Goal: Information Seeking & Learning: Learn about a topic

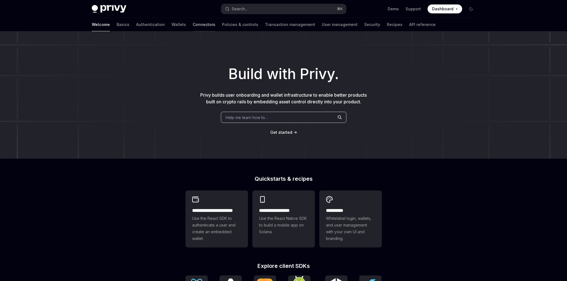
click at [193, 27] on link "Connectors" at bounding box center [204, 24] width 23 height 13
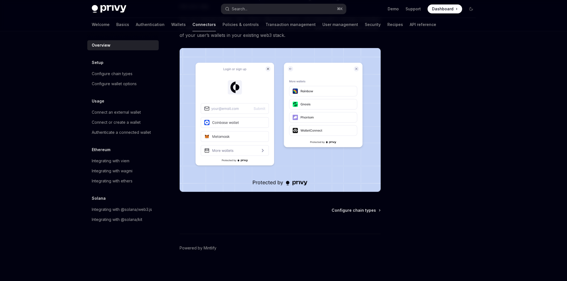
scroll to position [83, 0]
click at [171, 28] on link "Wallets" at bounding box center [178, 24] width 15 height 13
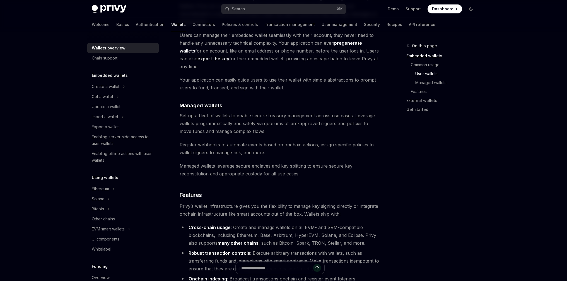
scroll to position [481, 0]
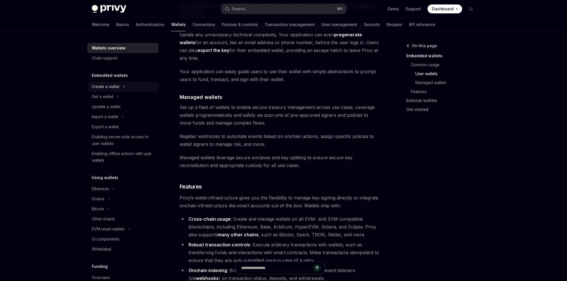
click at [124, 87] on icon at bounding box center [124, 86] width 2 height 7
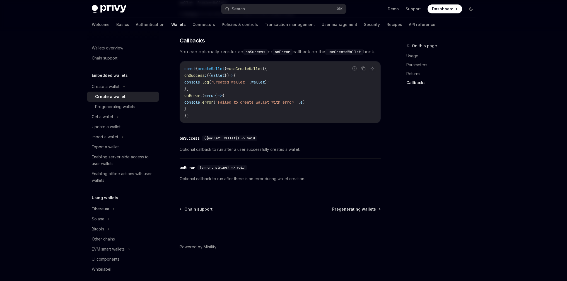
scroll to position [398, 0]
click at [129, 106] on div "Pregenerating wallets" at bounding box center [115, 106] width 40 height 7
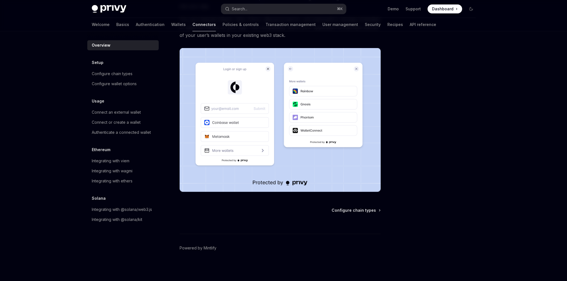
type textarea "*"
